Goal: Transaction & Acquisition: Book appointment/travel/reservation

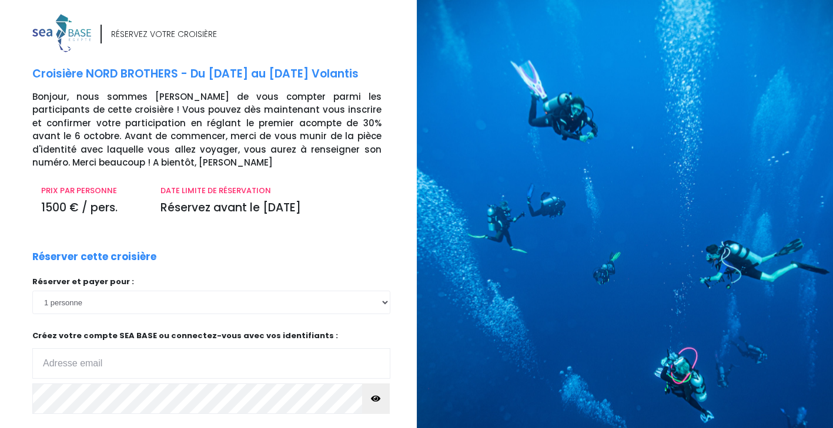
scroll to position [117, 0]
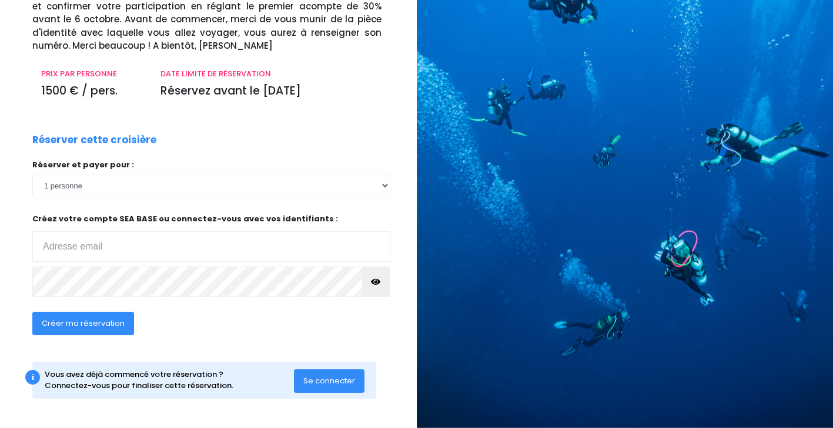
type input "[EMAIL_ADDRESS][DOMAIN_NAME]"
click at [93, 326] on span "Créer ma réservation" at bounding box center [83, 323] width 83 height 11
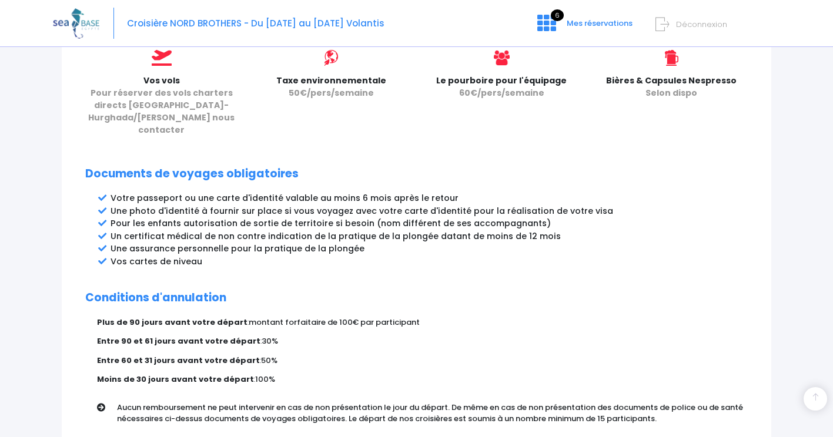
scroll to position [638, 0]
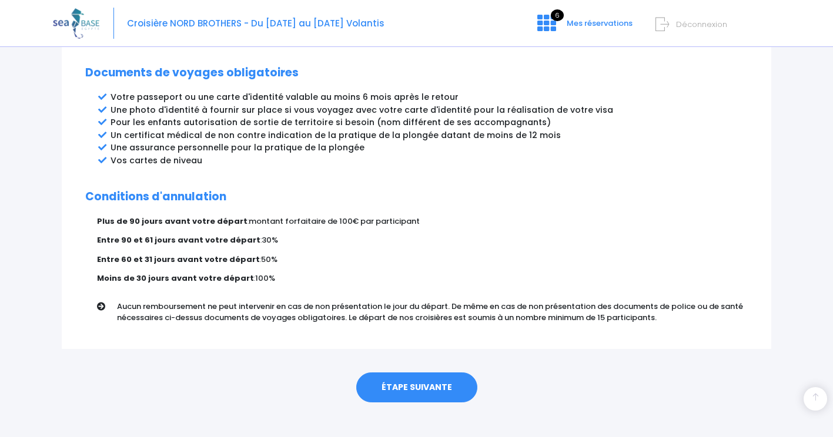
click at [402, 378] on link "ÉTAPE SUIVANTE" at bounding box center [416, 388] width 121 height 31
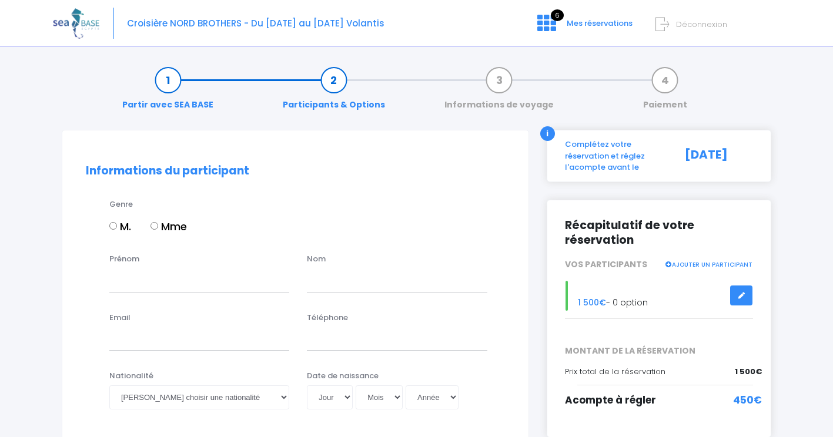
click at [115, 225] on input "M." at bounding box center [113, 226] width 8 height 8
radio input "true"
click at [159, 282] on input "Prénom" at bounding box center [199, 281] width 180 height 24
type input "philippe"
type input "villeval"
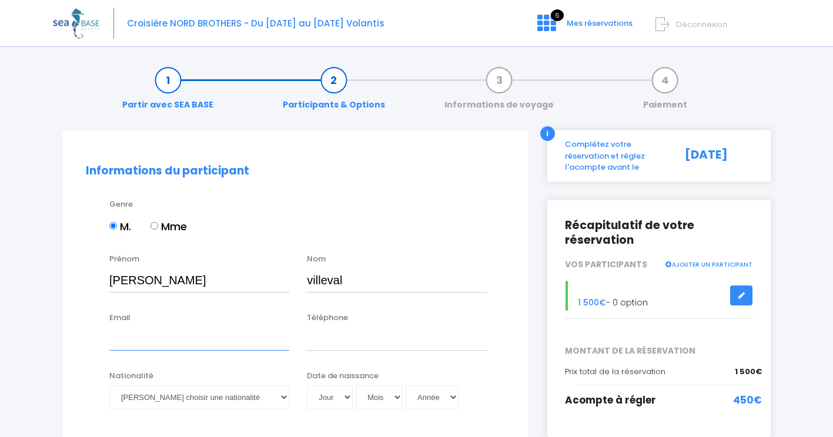
type input "phil.villeval@free.fr"
type input "0688982329"
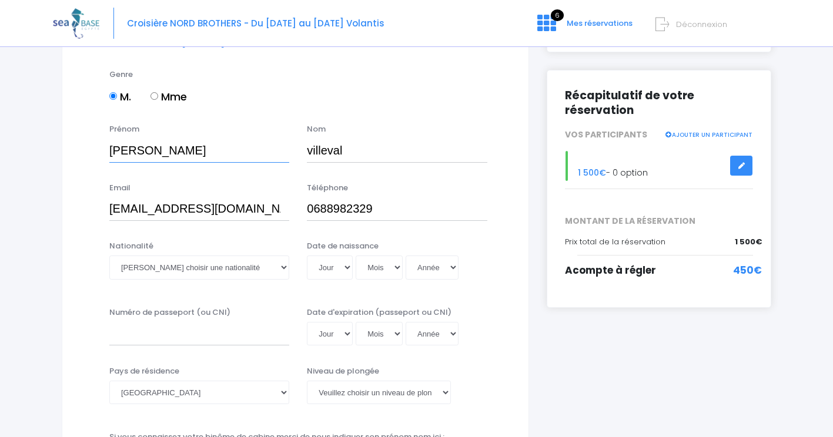
scroll to position [131, 0]
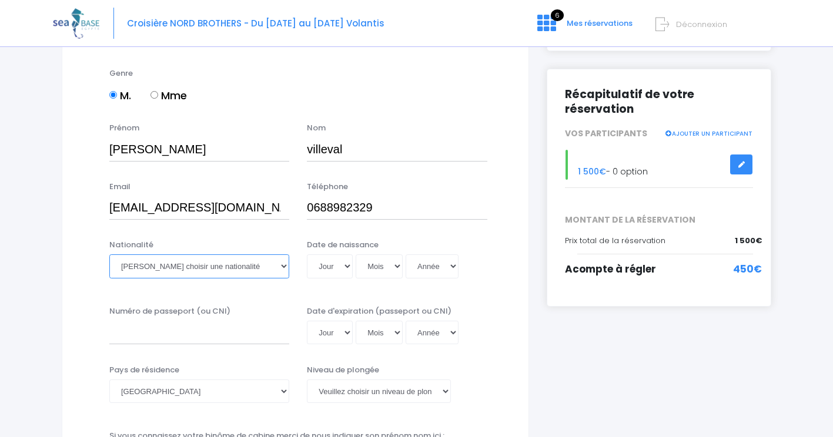
click at [246, 265] on select "Veuillez choisir une nationalité Afghane Albanaise Algerienne Allemande America…" at bounding box center [199, 267] width 180 height 24
select select "Française"
click at [109, 255] on select "Veuillez choisir une nationalité Afghane Albanaise Algerienne Allemande America…" at bounding box center [199, 267] width 180 height 24
click at [134, 336] on input "Numéro de passeport (ou CNI)" at bounding box center [199, 333] width 180 height 24
type input "21CA99121"
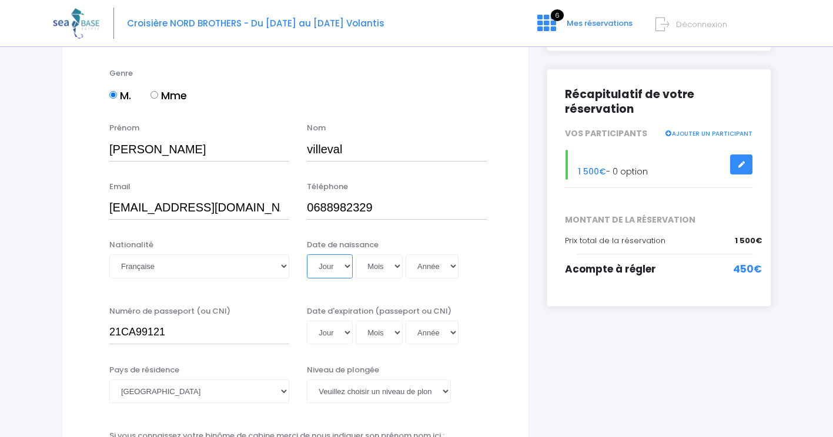
click at [347, 264] on select "Jour 01 02 03 04 05 06 07 08 09 10 11 12 13 14 15 16 17 18 19 20 21 22 23 24 25…" at bounding box center [330, 267] width 46 height 24
select select "10"
click at [307, 255] on select "Jour 01 02 03 04 05 06 07 08 09 10 11 12 13 14 15 16 17 18 19 20 21 22 23 24 25…" at bounding box center [330, 267] width 46 height 24
click at [396, 265] on select "Mois 01 02 03 04 05 06 07 08 09 10 11 12" at bounding box center [379, 267] width 47 height 24
select select "07"
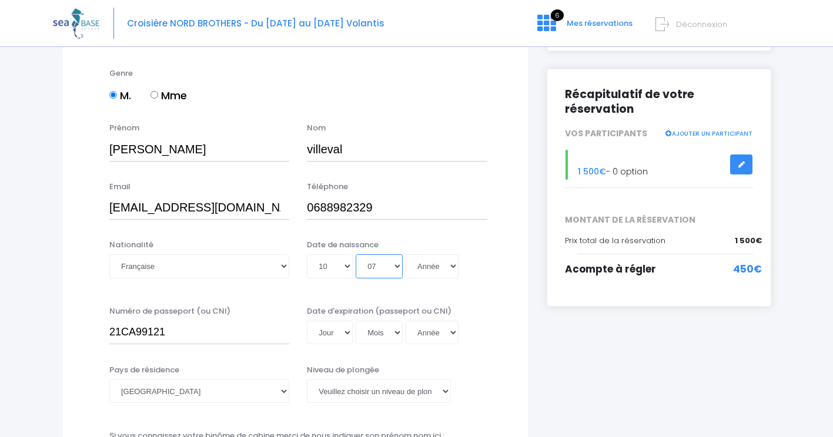
click at [356, 255] on select "Mois 01 02 03 04 05 06 07 08 09 10 11 12" at bounding box center [379, 267] width 47 height 24
click at [432, 271] on select "Année 2045 2044 2043 2042 2041 2040 2039 2038 2037 2036 2035 2034 2033 2032 203…" at bounding box center [432, 267] width 53 height 24
select select "1961"
click at [406, 255] on select "Année 2045 2044 2043 2042 2041 2040 2039 2038 2037 2036 2035 2034 2033 2032 203…" at bounding box center [432, 267] width 53 height 24
type input "1961-07-10"
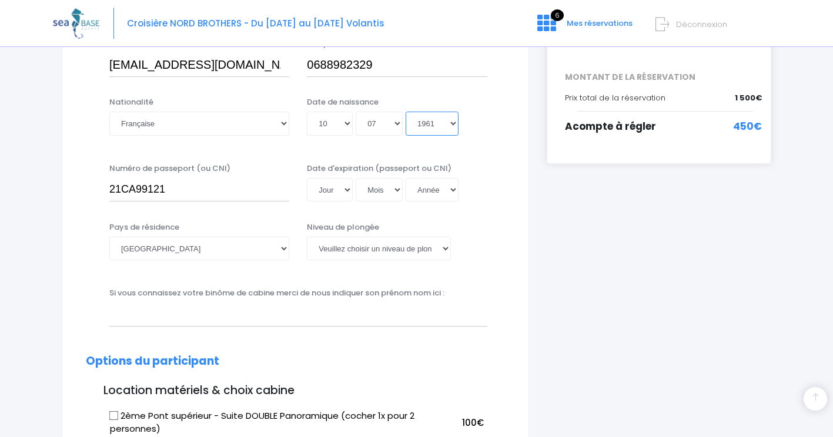
scroll to position [274, 0]
click at [346, 188] on select "Jour 01 02 03 04 05 06 07 08 09 10 11 12 13 14 15 16 17 18 19 20 21 22 23 24 25…" at bounding box center [330, 190] width 46 height 24
click at [172, 319] on input "text" at bounding box center [298, 314] width 378 height 24
type input "a"
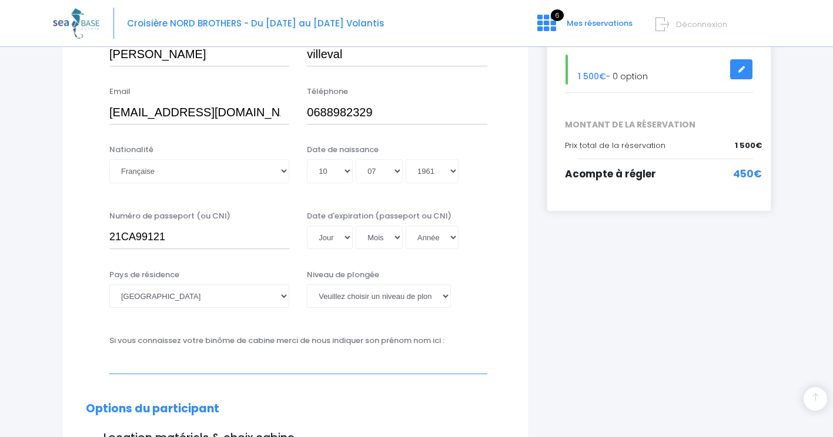
scroll to position [228, 0]
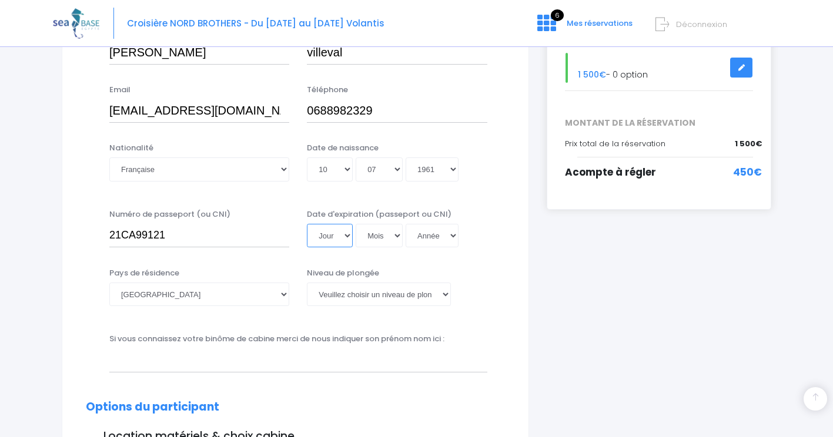
click at [346, 234] on select "Jour 01 02 03 04 05 06 07 08 09 10 11 12 13 14 15 16 17 18 19 20 21 22 23 24 25…" at bounding box center [330, 236] width 46 height 24
click at [346, 232] on select "Jour 01 02 03 04 05 06 07 08 09 10 11 12 13 14 15 16 17 18 19 20 21 22 23 24 25…" at bounding box center [330, 236] width 46 height 24
select select "06"
click at [307, 224] on select "Jour 01 02 03 04 05 06 07 08 09 10 11 12 13 14 15 16 17 18 19 20 21 22 23 24 25…" at bounding box center [330, 236] width 46 height 24
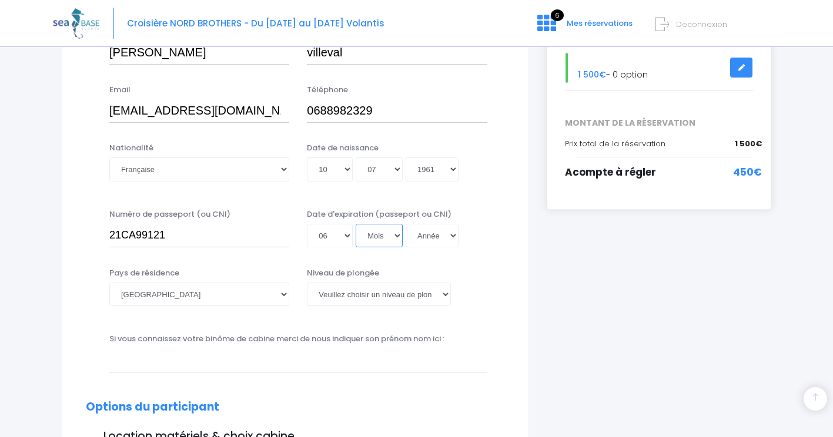
click at [396, 233] on select "Mois 01 02 03 04 05 06 07 08 09 10 11 12" at bounding box center [379, 236] width 47 height 24
click at [395, 229] on select "Mois 01 02 03 04 05 06 07 08 09 10 11 12" at bounding box center [379, 236] width 47 height 24
select select "06"
click at [356, 224] on select "Mois 01 02 03 04 05 06 07 08 09 10 11 12" at bounding box center [379, 236] width 47 height 24
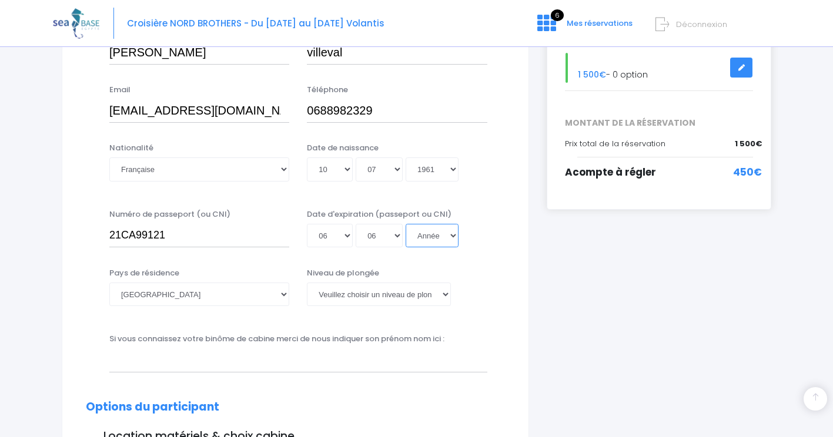
click at [451, 231] on select "Année 2045 2044 2043 2042 2041 2040 2039 2038 2037 2036 2035 2034 2033 2032 203…" at bounding box center [432, 236] width 53 height 24
select select "2031"
click at [406, 224] on select "Année 2045 2044 2043 2042 2041 2040 2039 2038 2037 2036 2035 2034 2033 2032 203…" at bounding box center [432, 236] width 53 height 24
type input "2031-06-06"
click at [446, 294] on select "Veuillez choisir un niveau de plongée Non plongeur Junior OW diver Adventure OW…" at bounding box center [379, 295] width 144 height 24
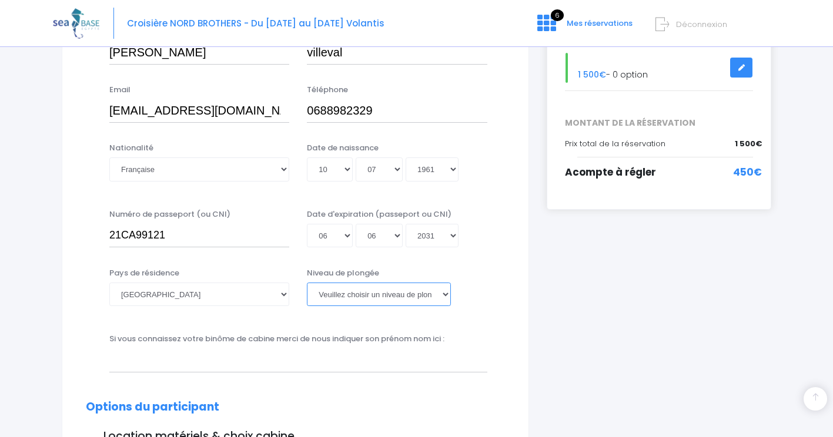
select select "N4"
click at [307, 283] on select "Veuillez choisir un niveau de plongée Non plongeur Junior OW diver Adventure OW…" at bounding box center [379, 295] width 144 height 24
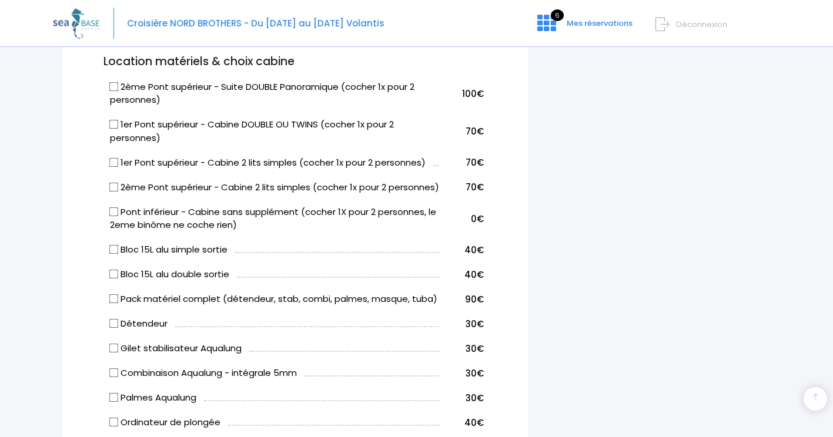
scroll to position [604, 0]
click at [114, 186] on input "2ème Pont supérieur - Cabine 2 lits simples (cocher 1x pour 2 personnes)" at bounding box center [113, 186] width 9 height 9
checkbox input "true"
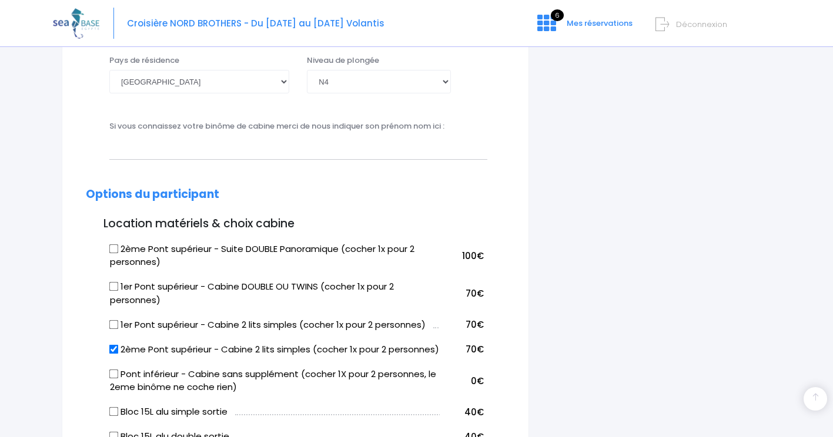
scroll to position [440, 0]
click at [178, 147] on input "text" at bounding box center [298, 148] width 378 height 24
click at [109, 150] on div "Si vous connaissez votre binôme de cabine merci de nous indiquer son prénom nom…" at bounding box center [299, 140] width 396 height 39
click at [111, 148] on input "nthony Vastel" at bounding box center [298, 148] width 378 height 24
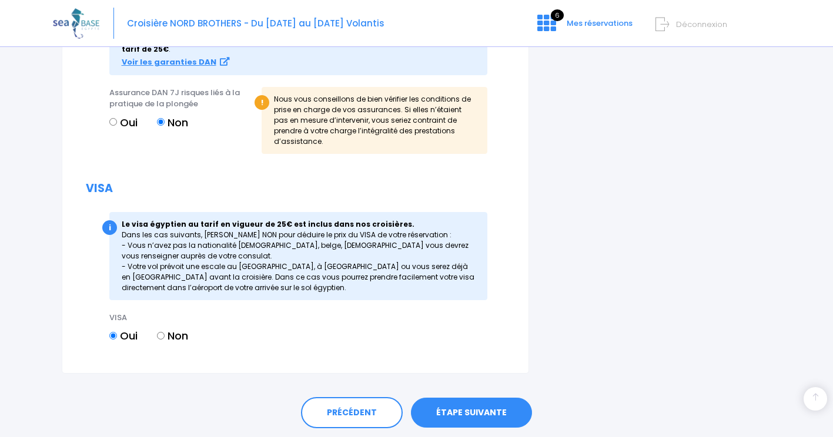
scroll to position [1390, 0]
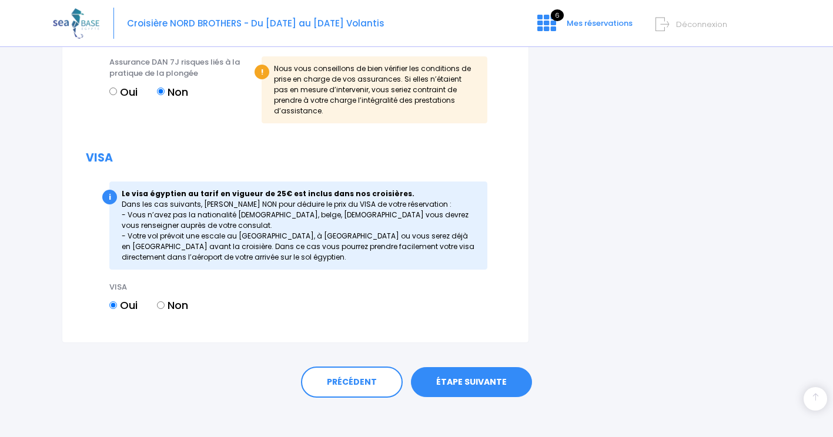
type input "Anthony Vastel"
click at [460, 373] on link "ÉTAPE SUIVANTE" at bounding box center [471, 382] width 121 height 31
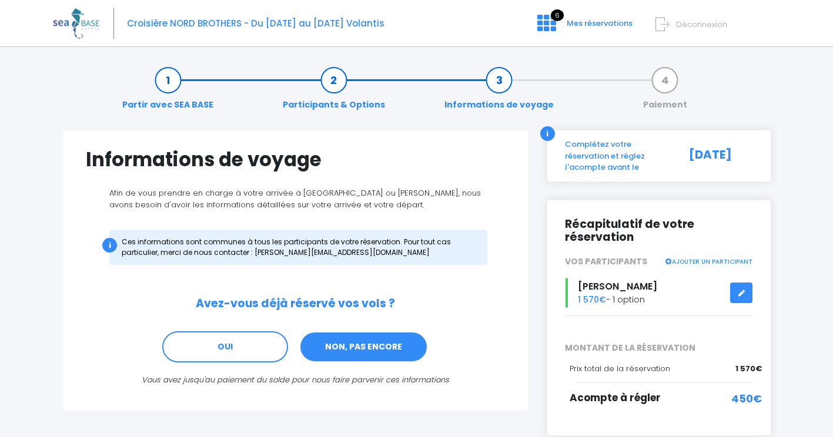
click at [347, 347] on link "NON, PAS ENCORE" at bounding box center [363, 348] width 129 height 32
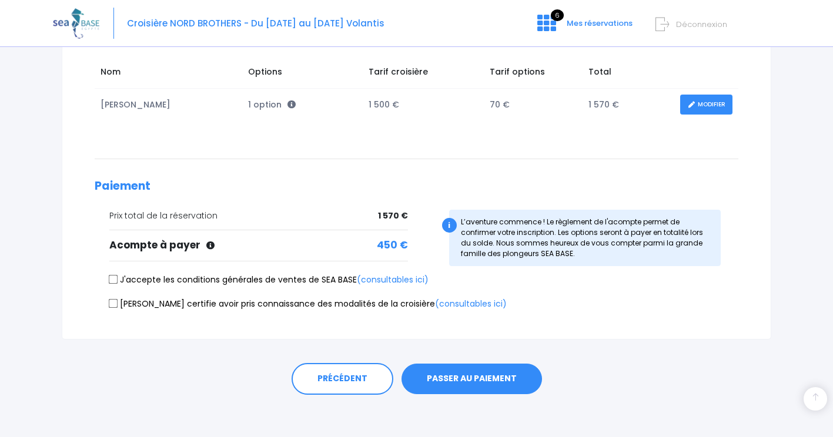
scroll to position [193, 0]
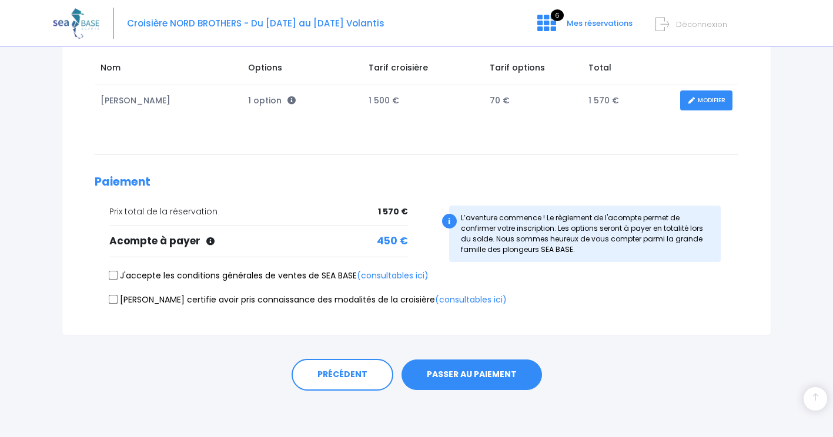
click at [112, 273] on input "J'accepte les conditions générales de ventes de SEA BASE (consultables ici)" at bounding box center [113, 275] width 9 height 9
checkbox input "true"
click at [111, 302] on input "[PERSON_NAME] certifie avoir pris connaissance des modalités de la croisière (c…" at bounding box center [113, 298] width 9 height 9
checkbox input "true"
click at [459, 378] on button "PASSER AU PAIEMENT" at bounding box center [471, 375] width 140 height 31
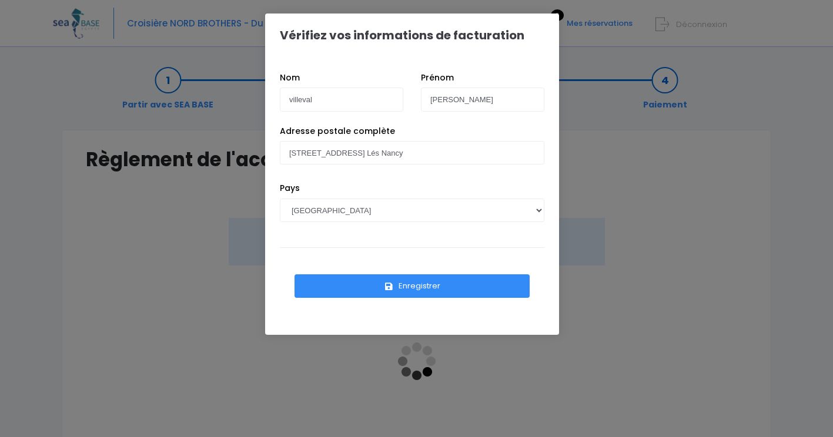
click at [408, 281] on button "Enregistrer" at bounding box center [411, 286] width 235 height 24
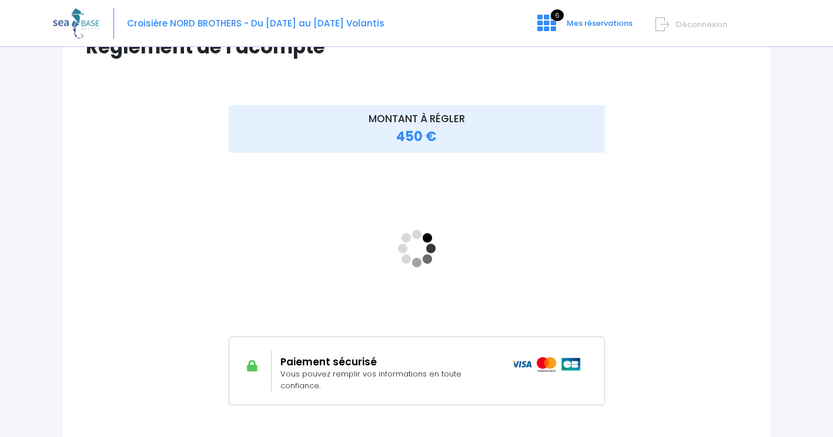
scroll to position [113, 0]
